Goal: Check status: Verify the current state of an ongoing process or item

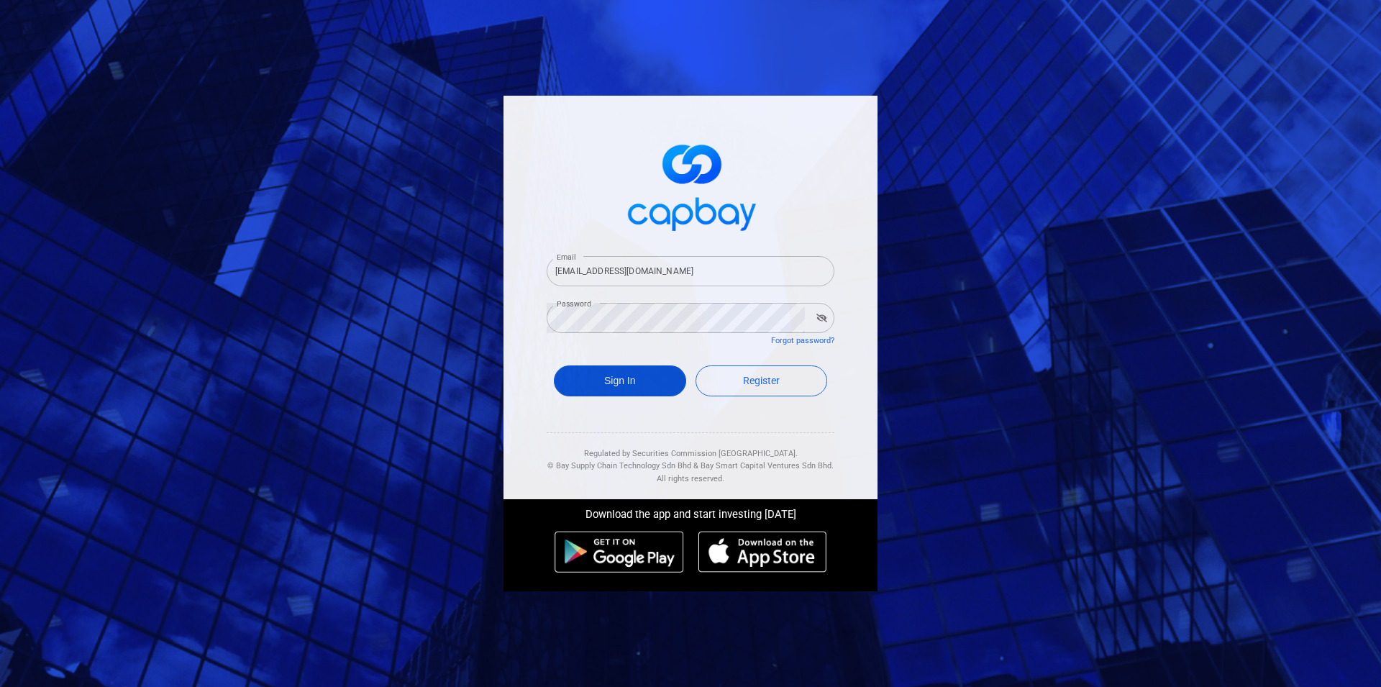
click at [624, 388] on button "Sign In" at bounding box center [620, 380] width 132 height 31
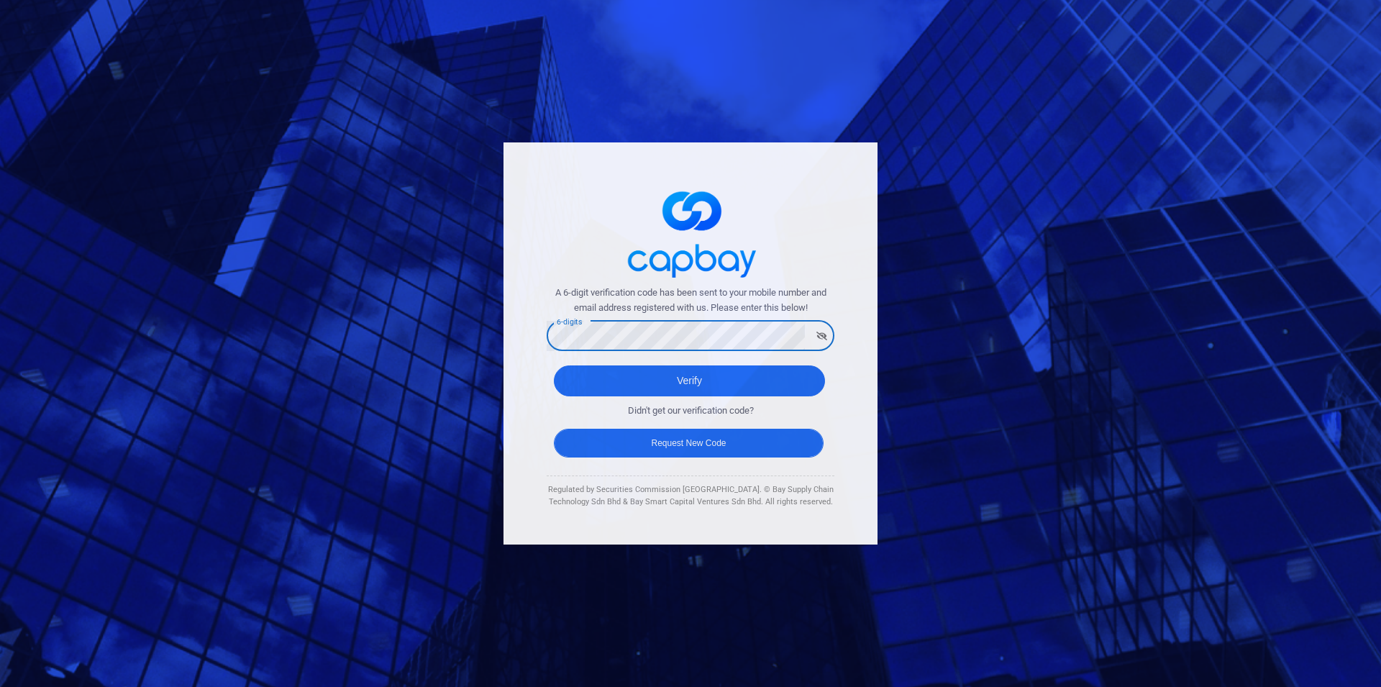
click at [554, 365] on button "Verify" at bounding box center [689, 380] width 271 height 31
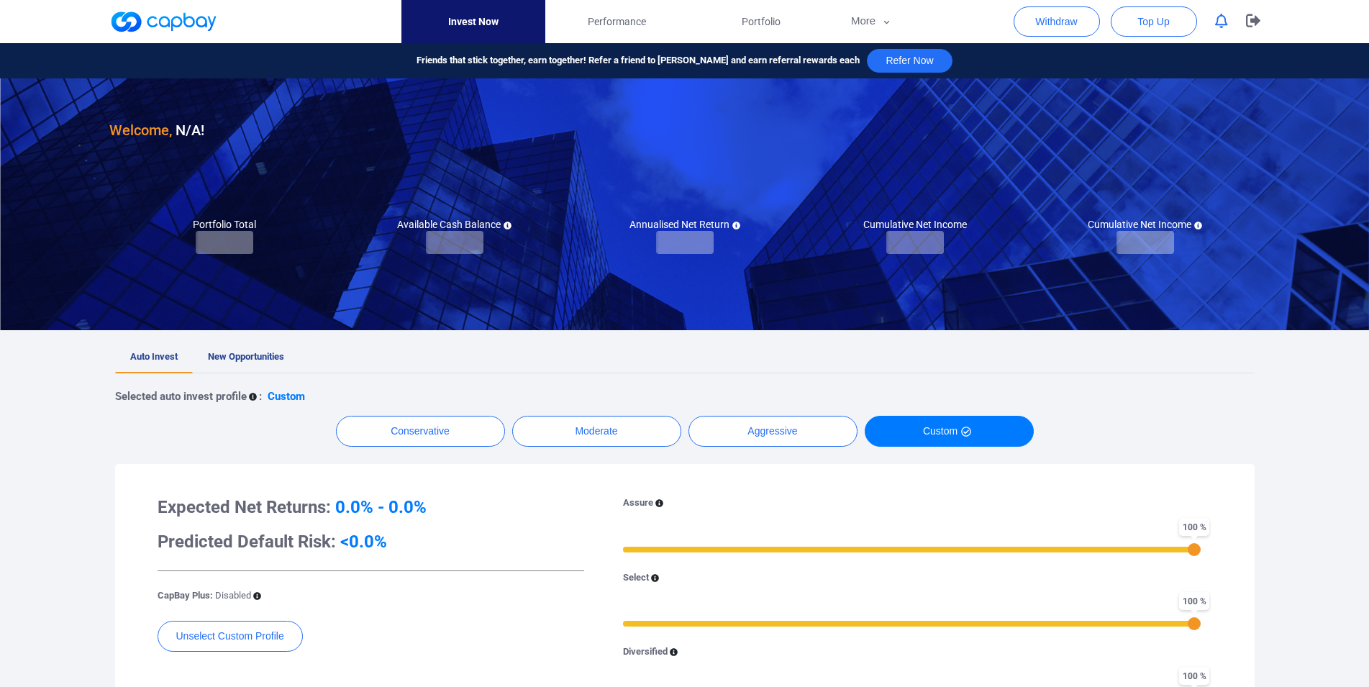
checkbox input "true"
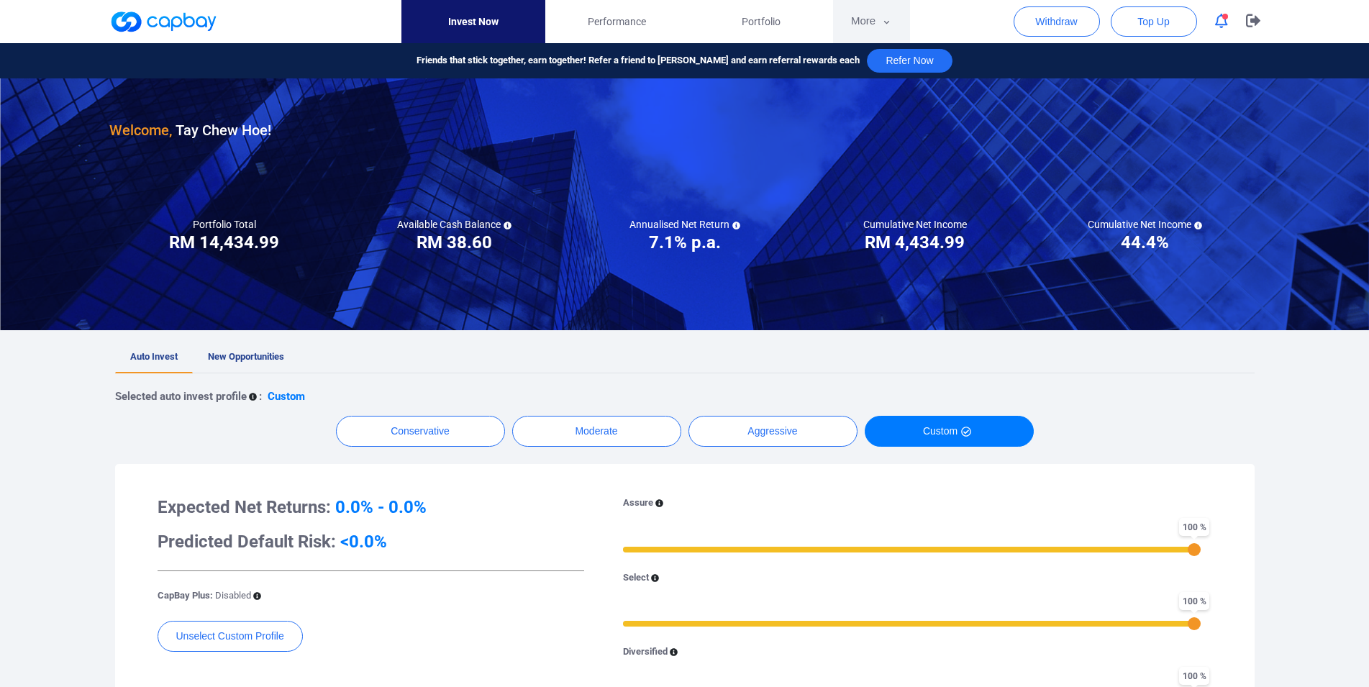
click at [857, 29] on button "More" at bounding box center [871, 21] width 77 height 43
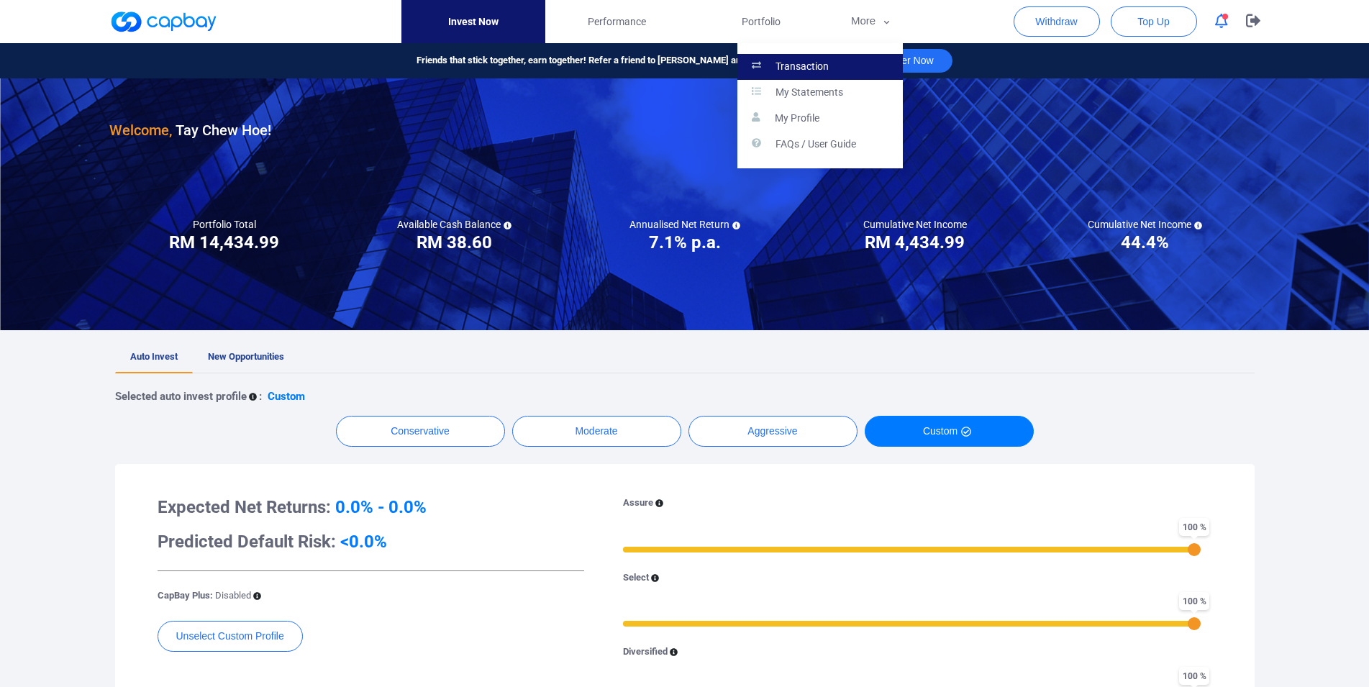
click at [832, 65] on link "Transaction" at bounding box center [819, 67] width 165 height 26
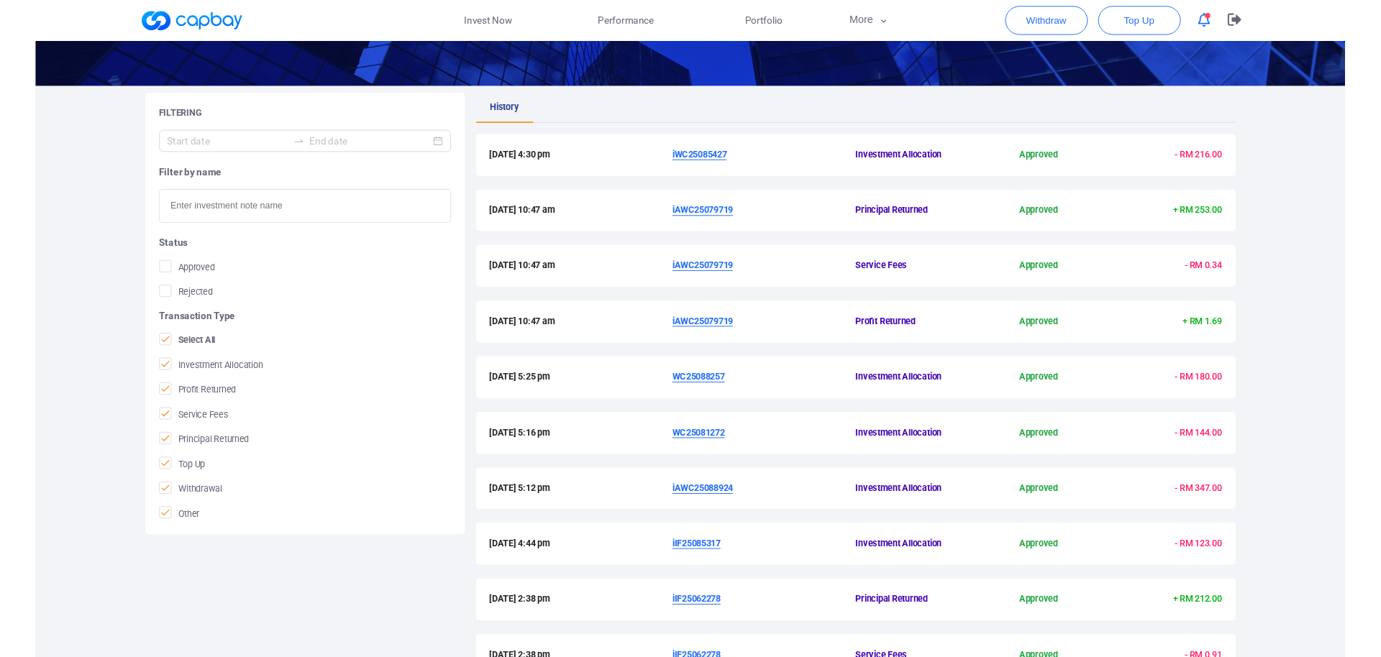
scroll to position [220, 0]
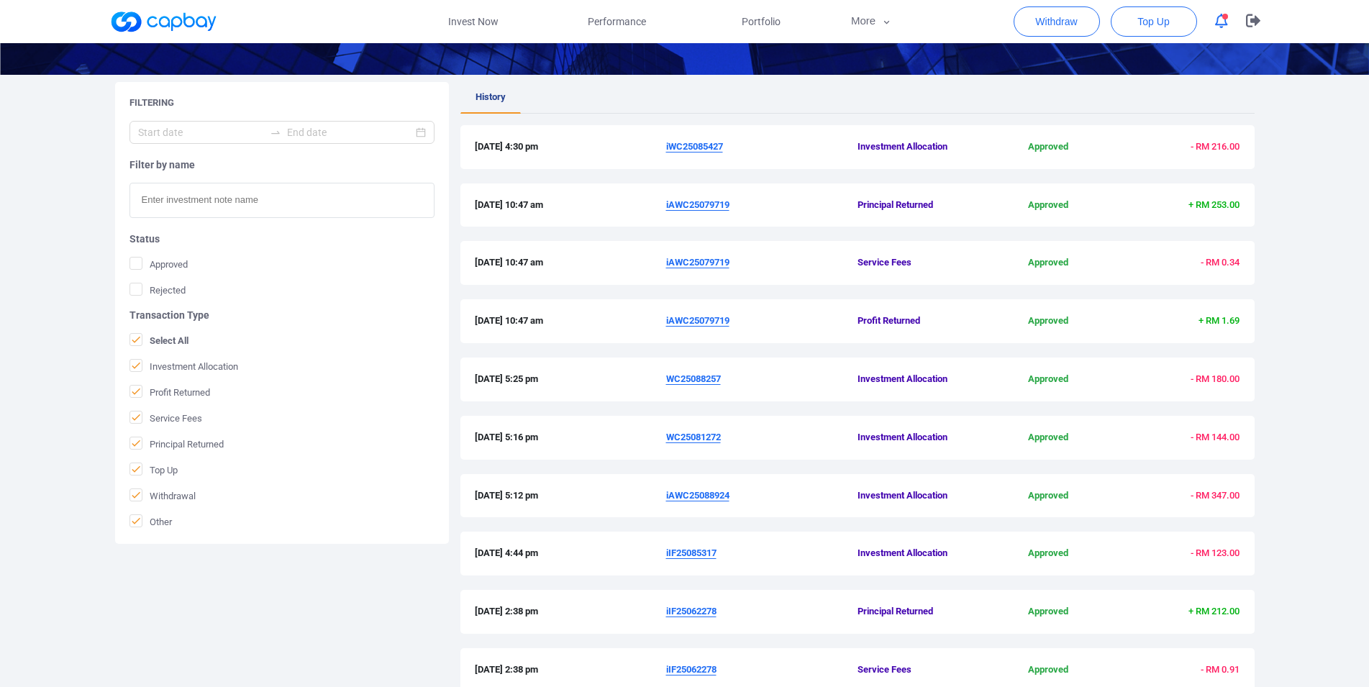
click at [696, 207] on u "iAWC25079719" at bounding box center [697, 204] width 63 height 11
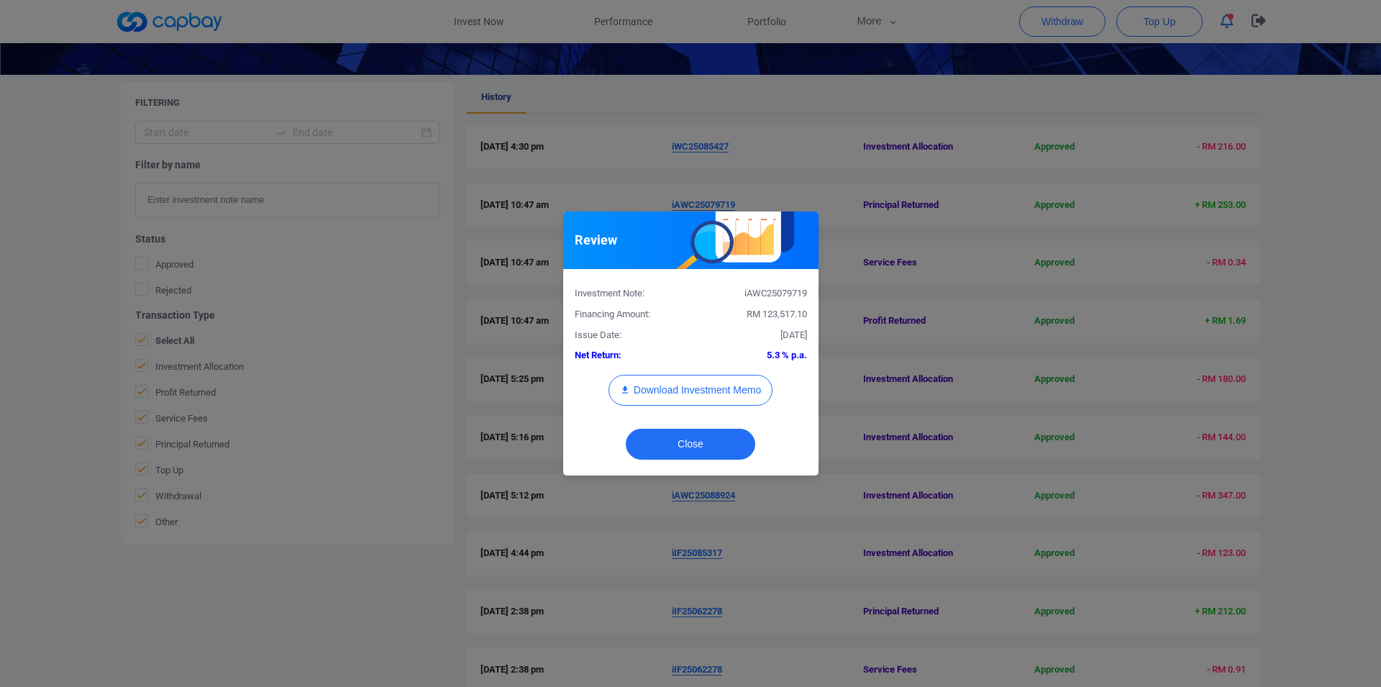
click at [772, 300] on div "iAWC25079719" at bounding box center [754, 293] width 127 height 15
copy div "iAWC25079719"
click at [0, 439] on div "Review Investment Note: iAWC25079719 Financing Amount: RM 123,517.10 Issue Date…" at bounding box center [690, 343] width 1381 height 687
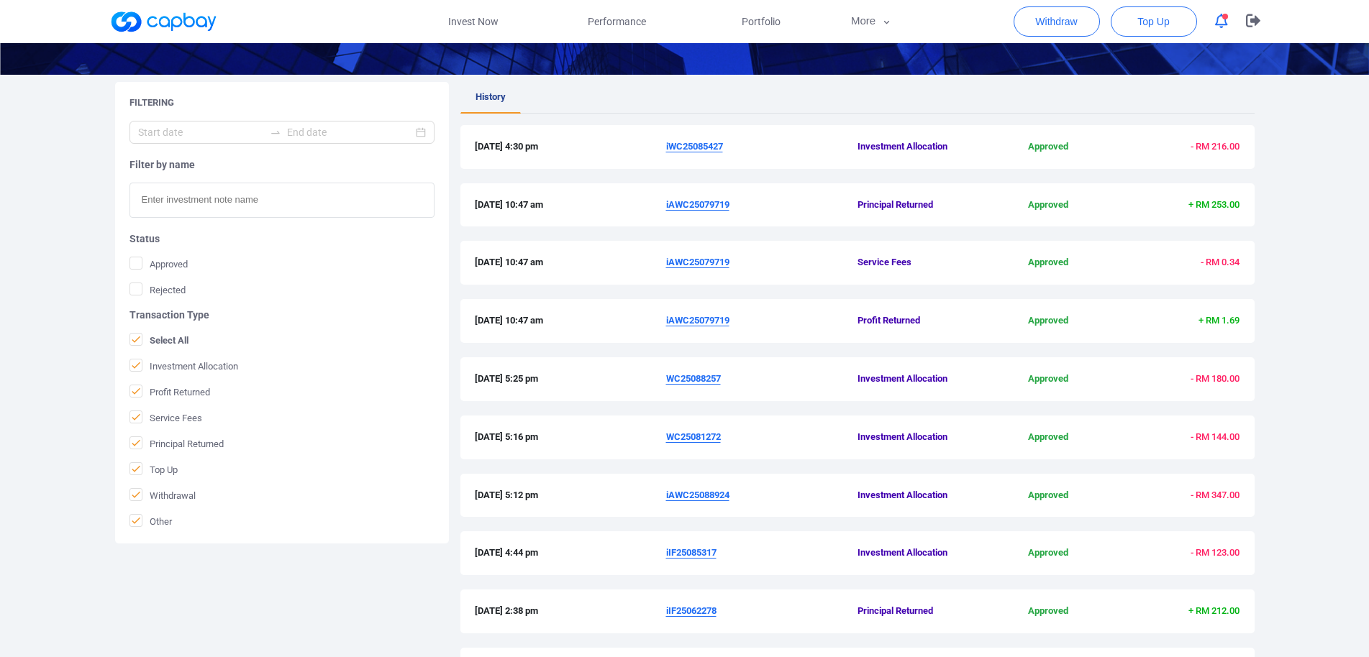
click at [750, 179] on div "[DATE] 4:30 pm iWC25085427 Investment Allocation Approved - RM 216.00" at bounding box center [857, 154] width 794 height 58
click at [704, 151] on u "iWC25085427" at bounding box center [694, 146] width 57 height 11
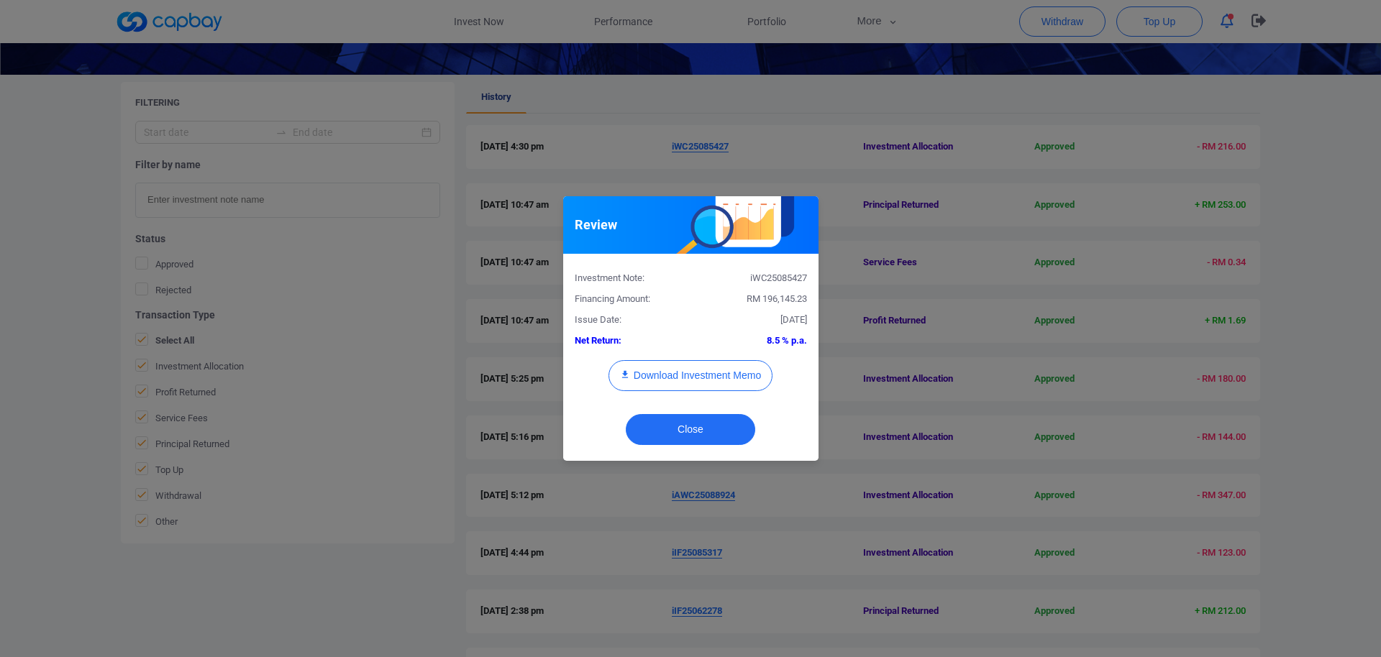
click at [766, 281] on div "iWC25085427" at bounding box center [754, 278] width 127 height 15
copy div "iWC25085427"
click at [742, 372] on button "Download Investment Memo" at bounding box center [691, 375] width 164 height 31
click at [926, 250] on div "Review Investment Note: iWC25085427 Financing Amount: RM 196,145.23 Issue Date:…" at bounding box center [690, 328] width 1381 height 657
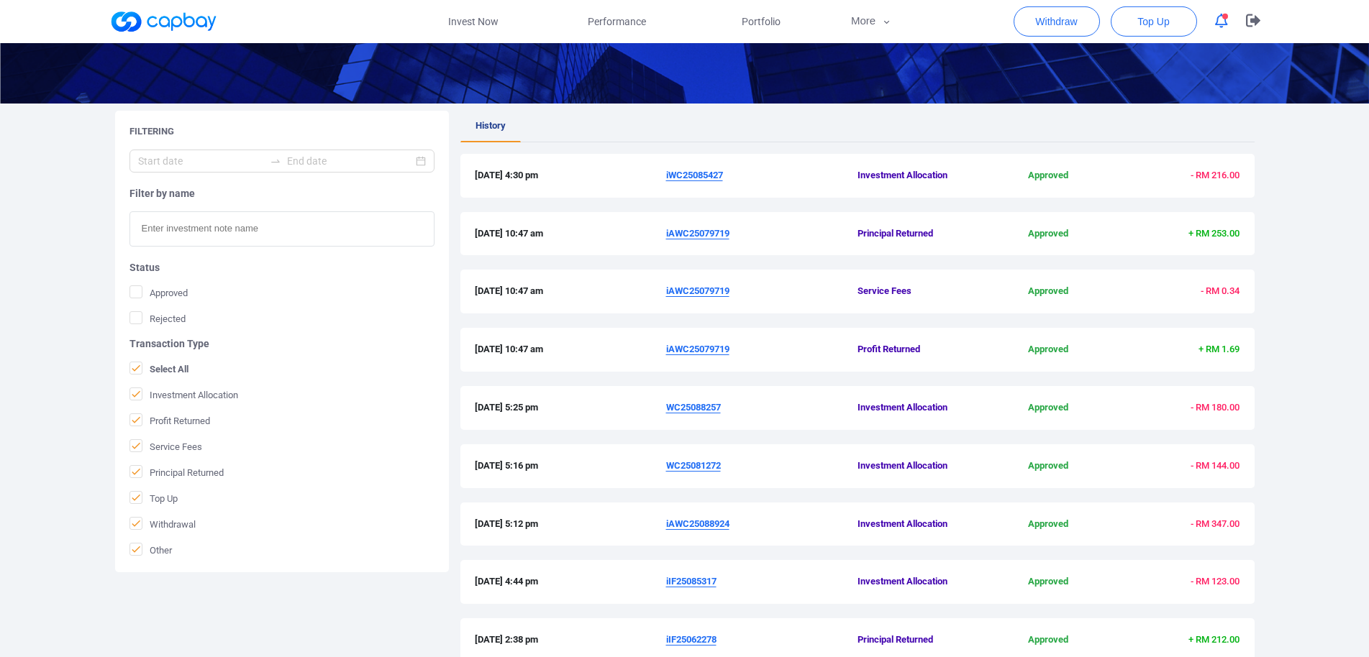
scroll to position [147, 0]
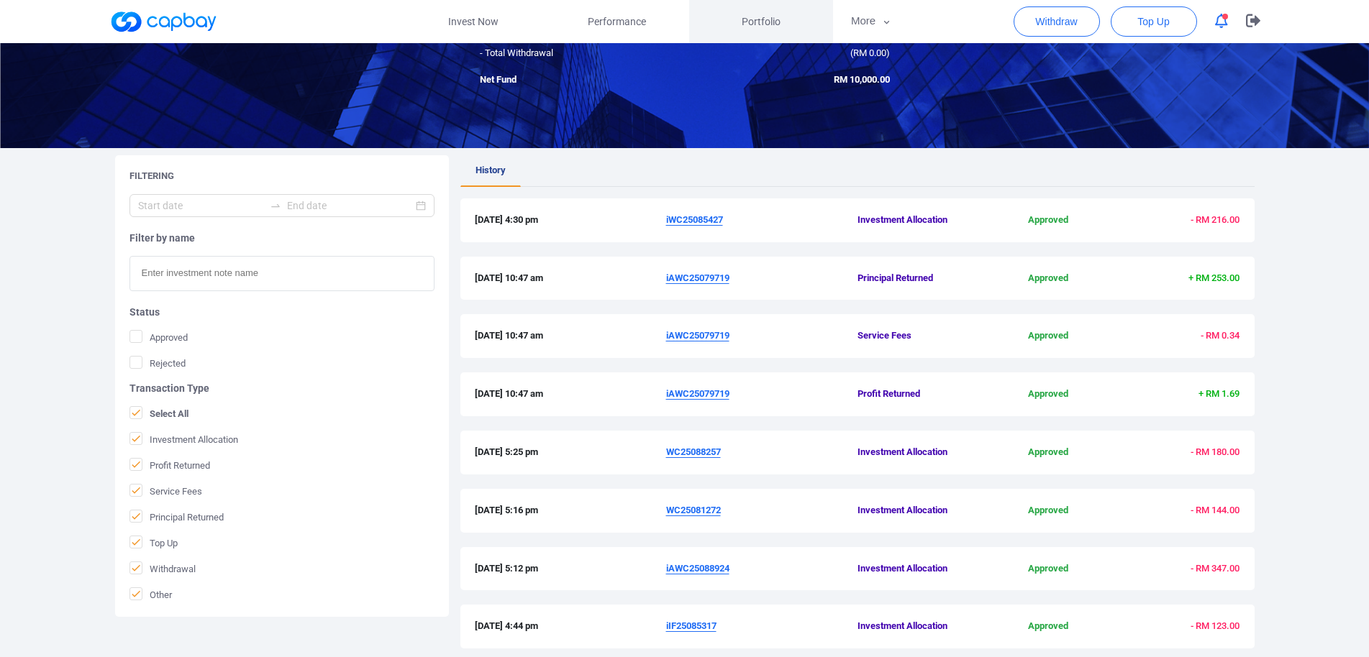
click at [747, 24] on span "Portfolio" at bounding box center [761, 22] width 39 height 16
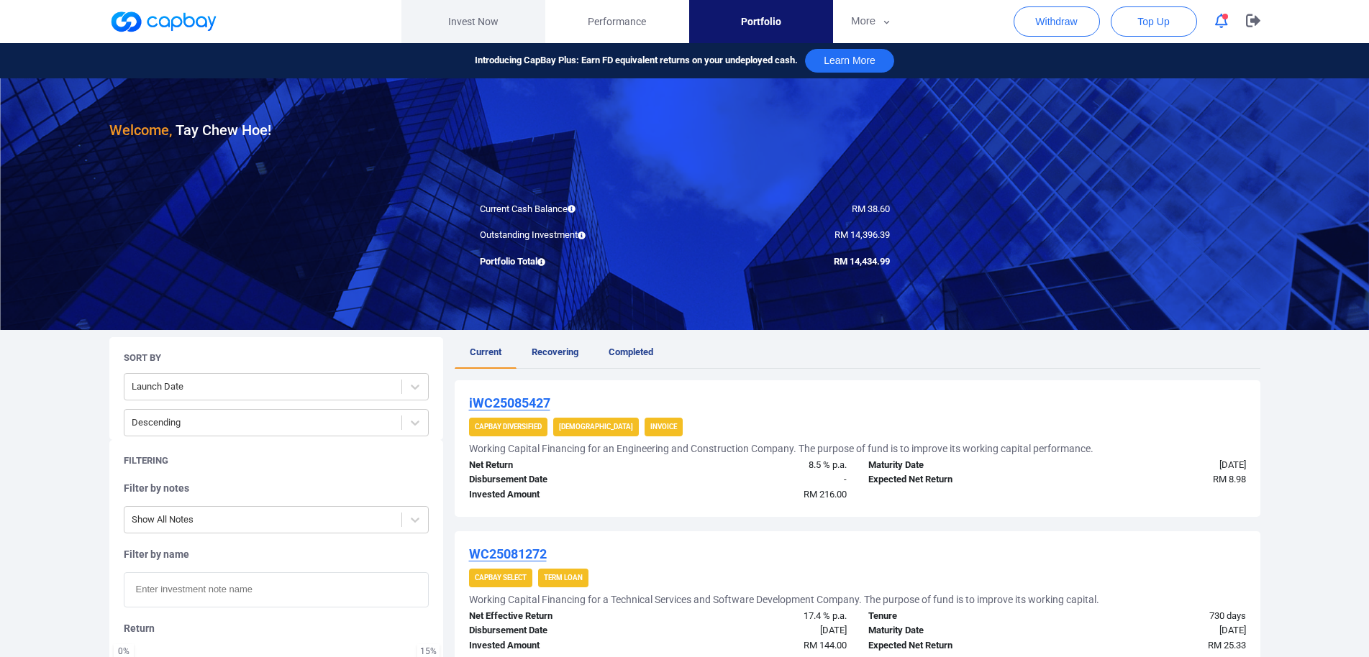
click at [500, 29] on link "Invest Now" at bounding box center [473, 21] width 144 height 43
